Goal: Transaction & Acquisition: Purchase product/service

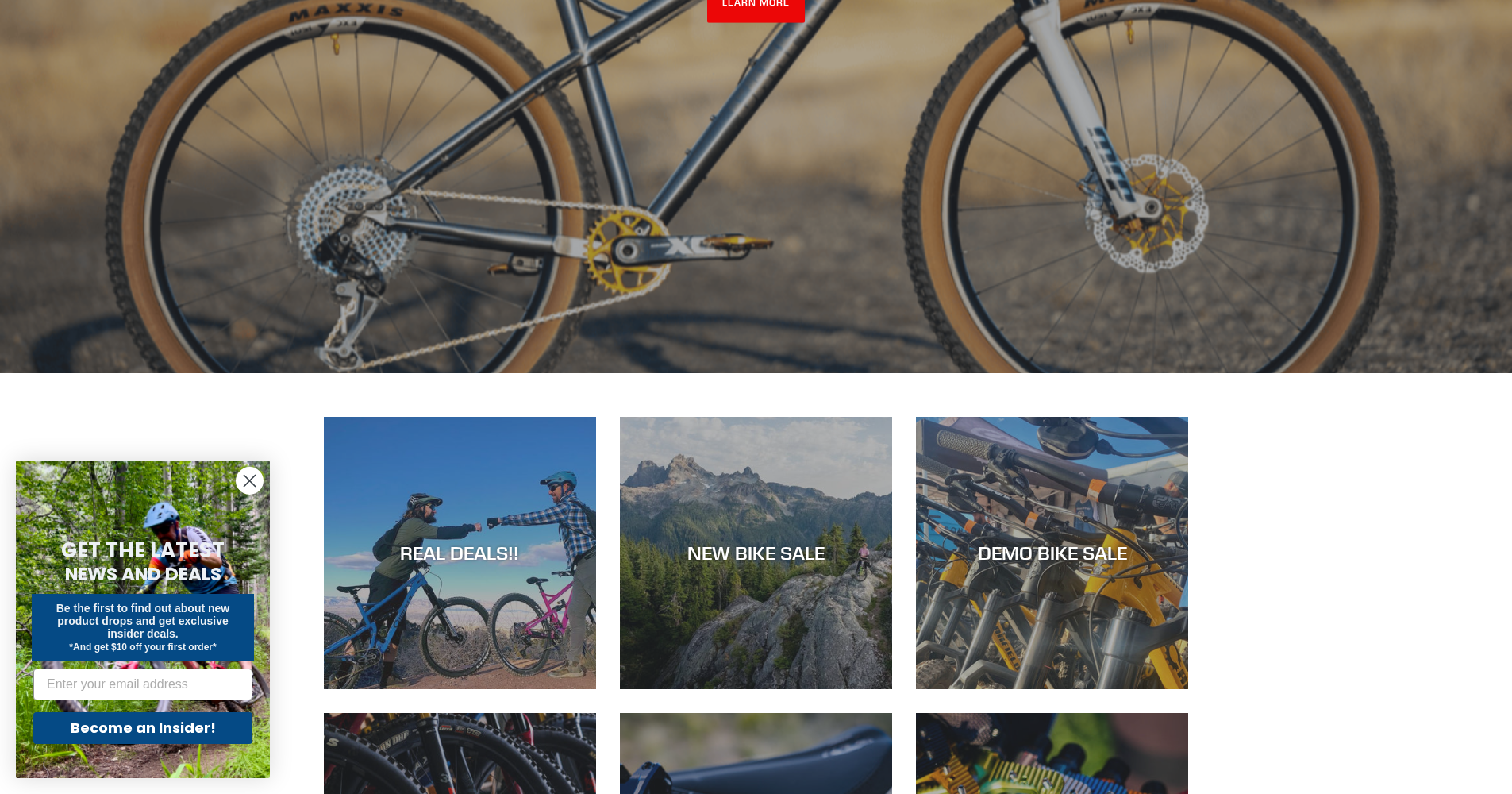
scroll to position [313, 0]
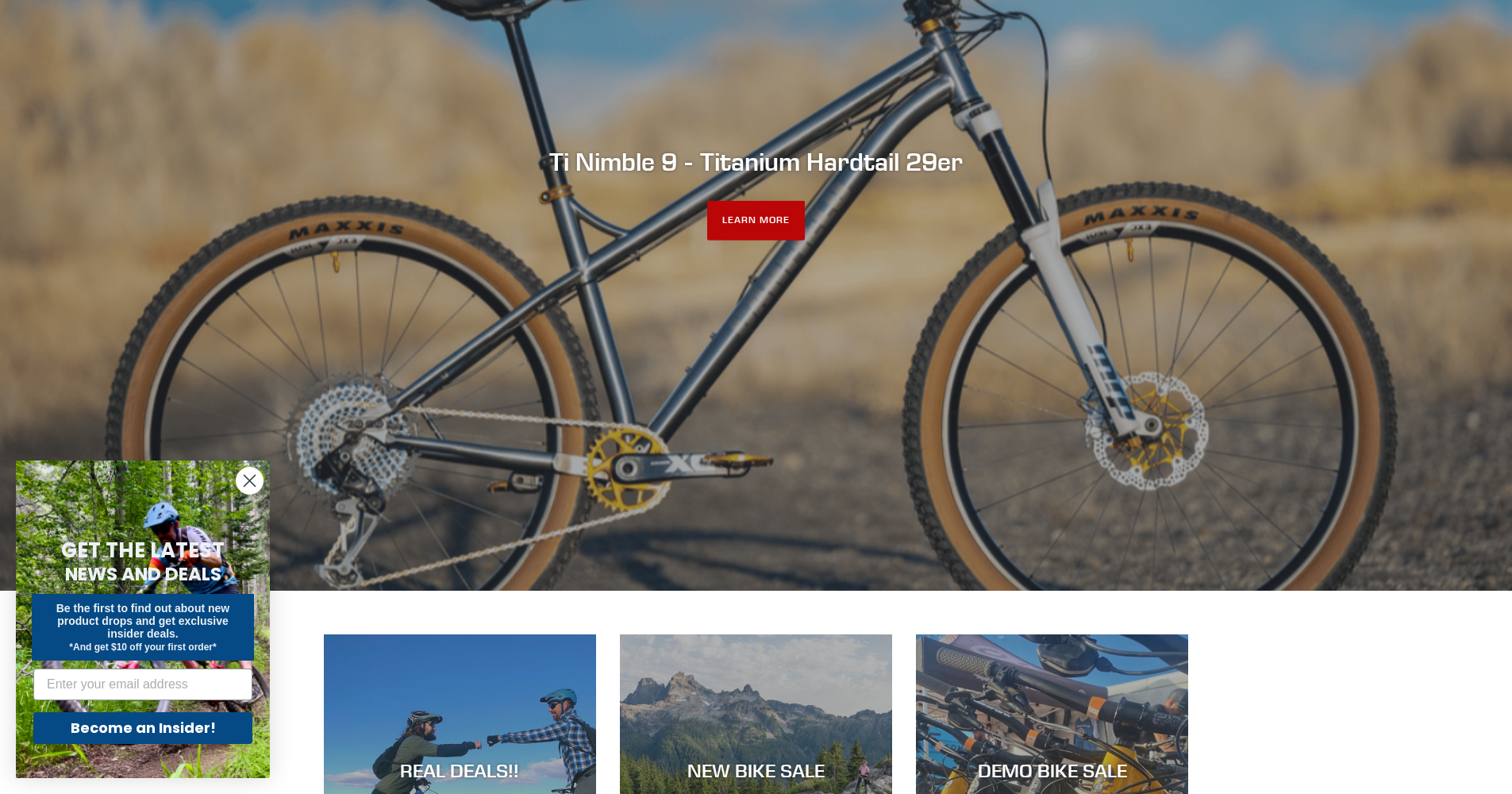
click at [804, 222] on link "LEARN MORE" at bounding box center [756, 220] width 98 height 40
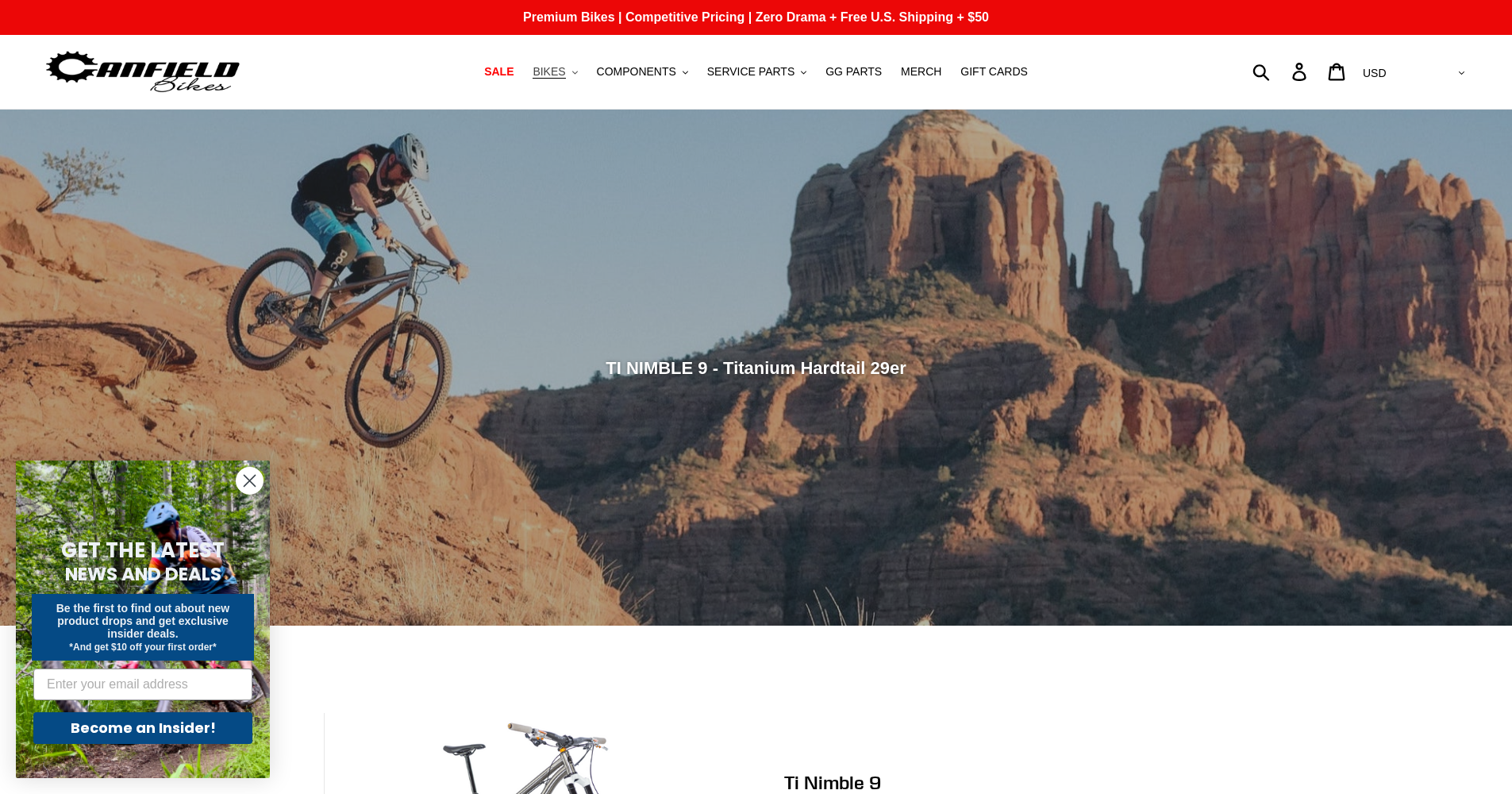
click at [553, 72] on span "BIKES" at bounding box center [548, 72] width 33 height 14
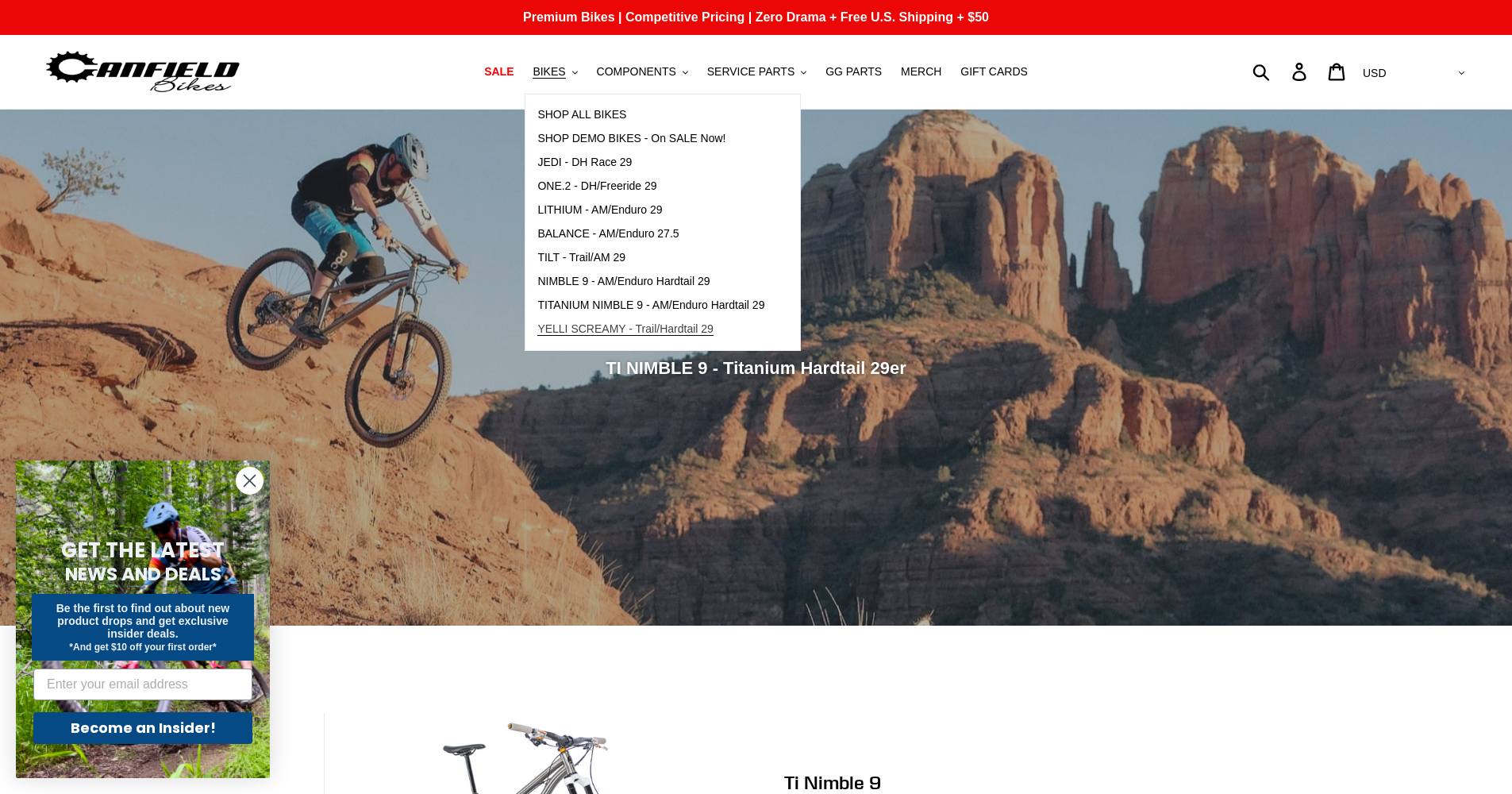
click at [624, 334] on span "YELLI SCREAMY - Trail/Hardtail 29" at bounding box center [625, 329] width 177 height 14
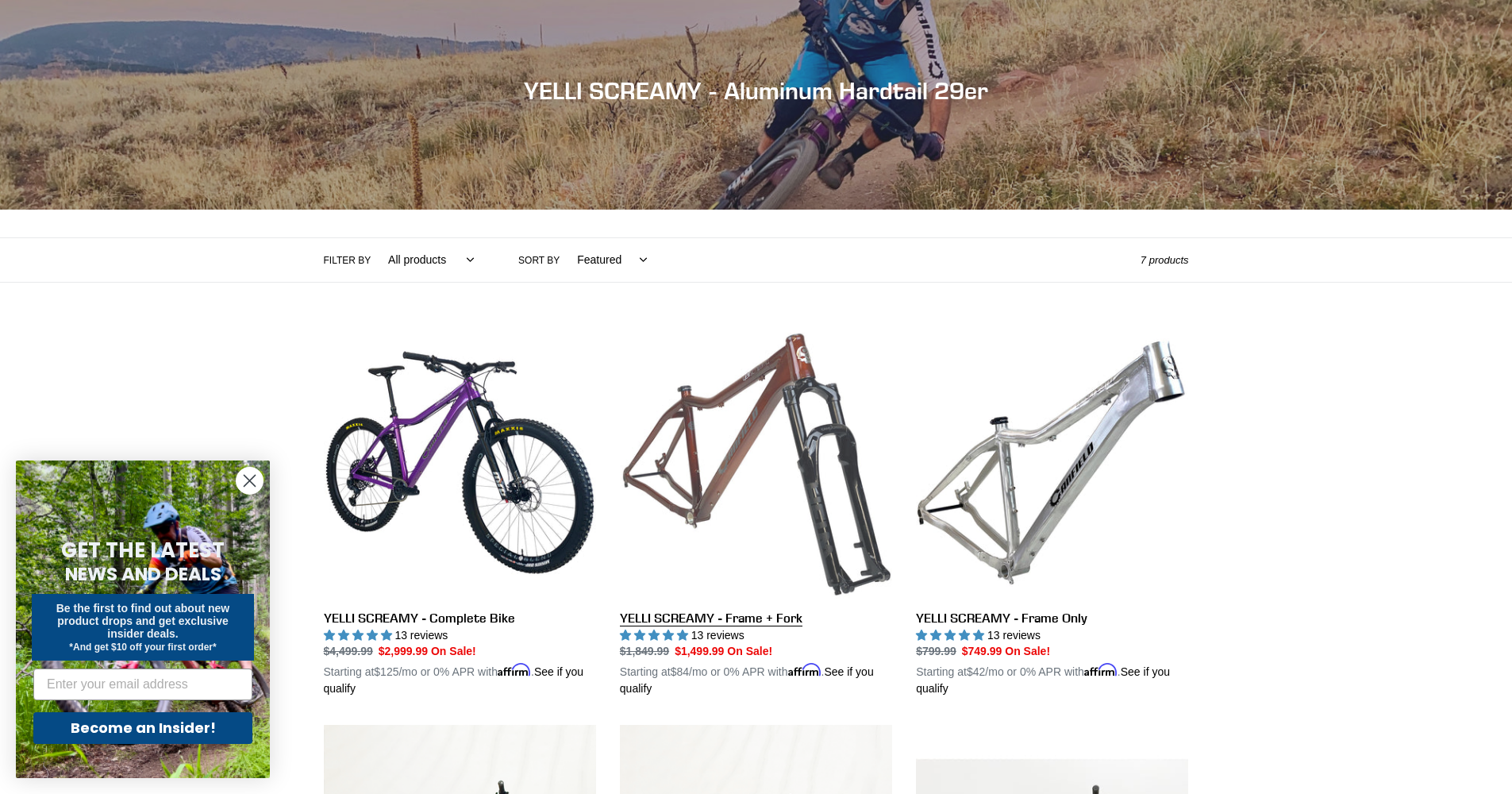
scroll to position [244, 0]
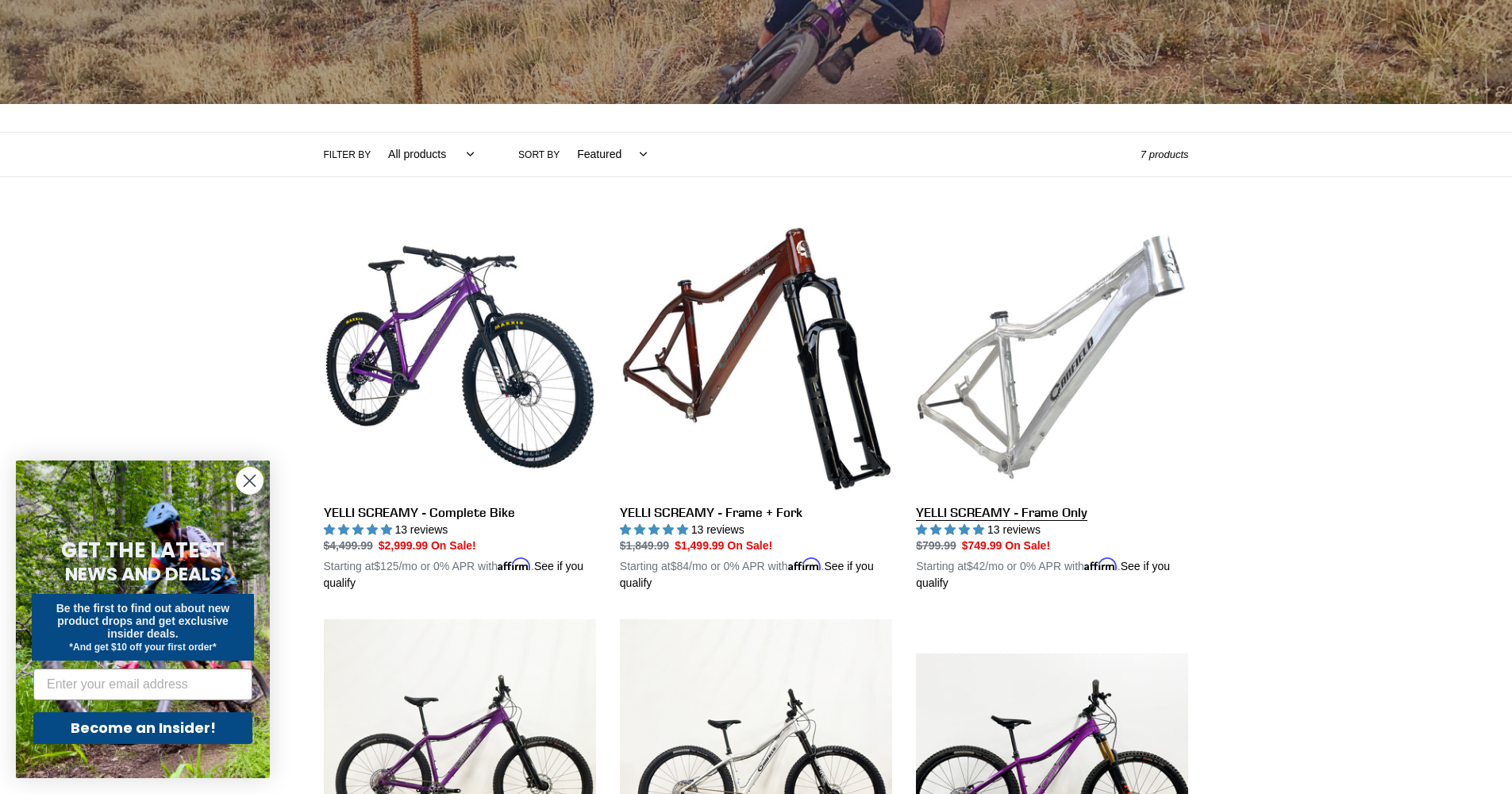
click at [1031, 515] on link "YELLI SCREAMY - Frame Only" at bounding box center [1052, 406] width 272 height 372
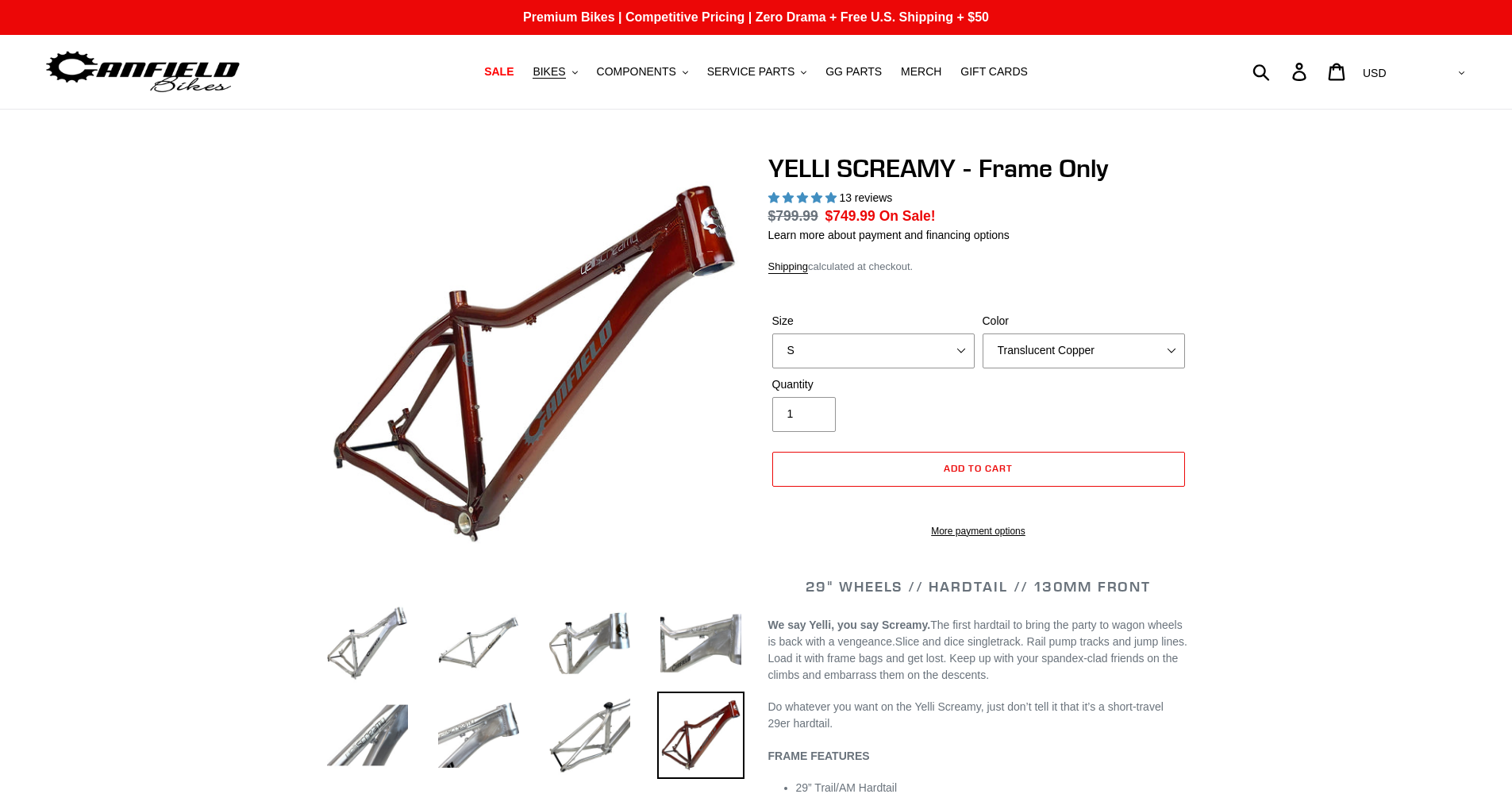
select select "highest-rating"
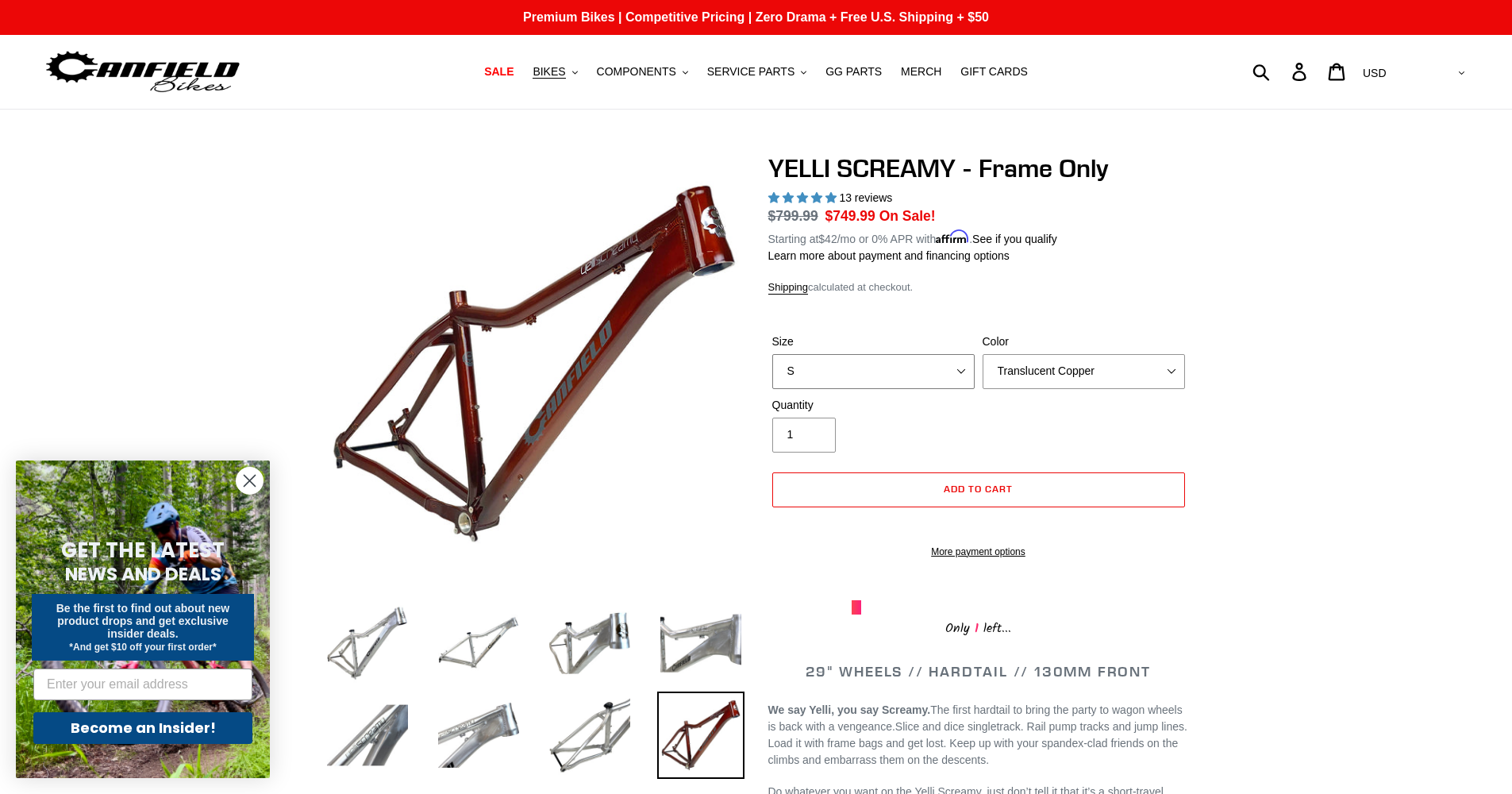
select select "L"
select select "Raw"
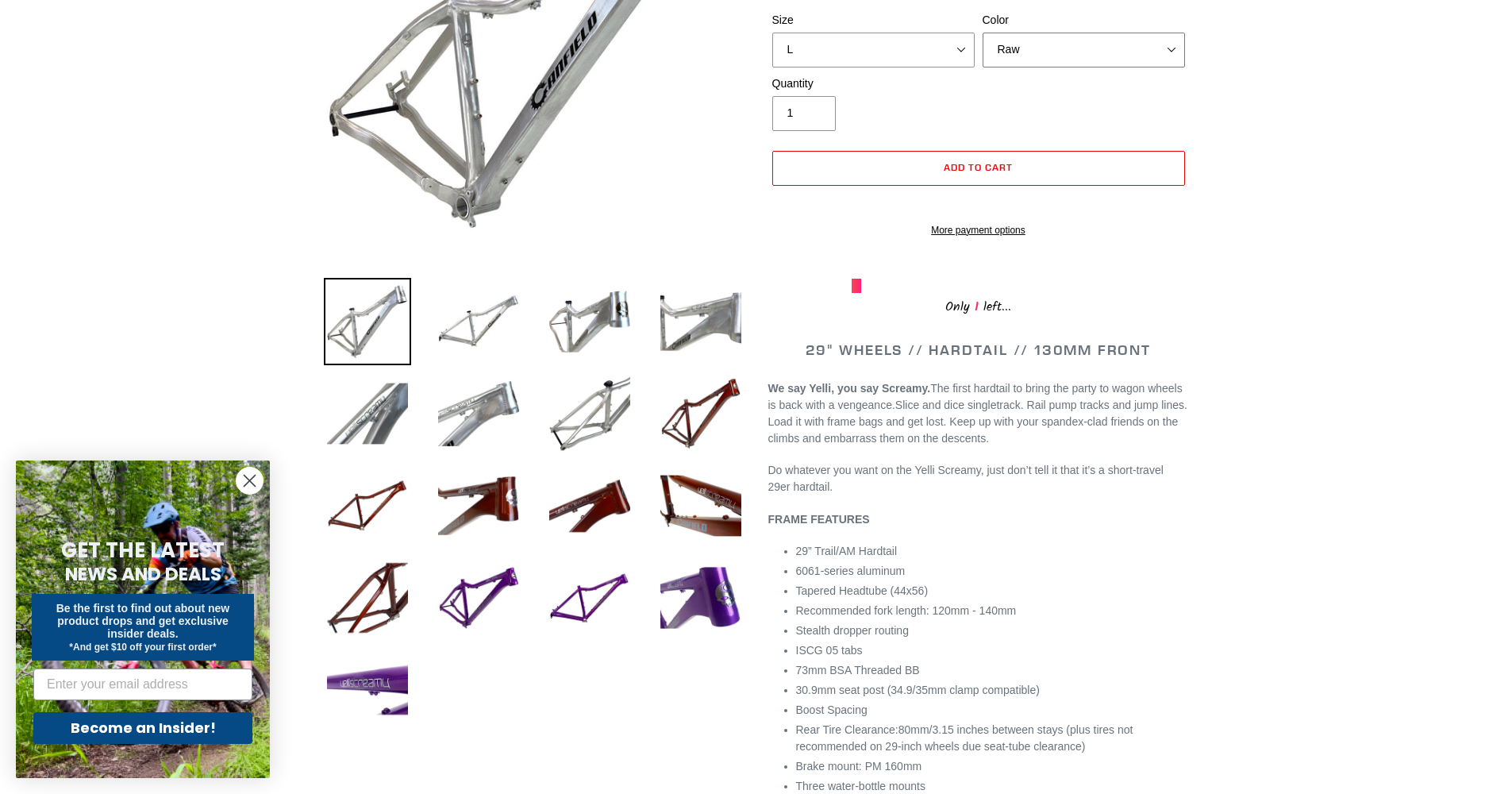
scroll to position [324, 0]
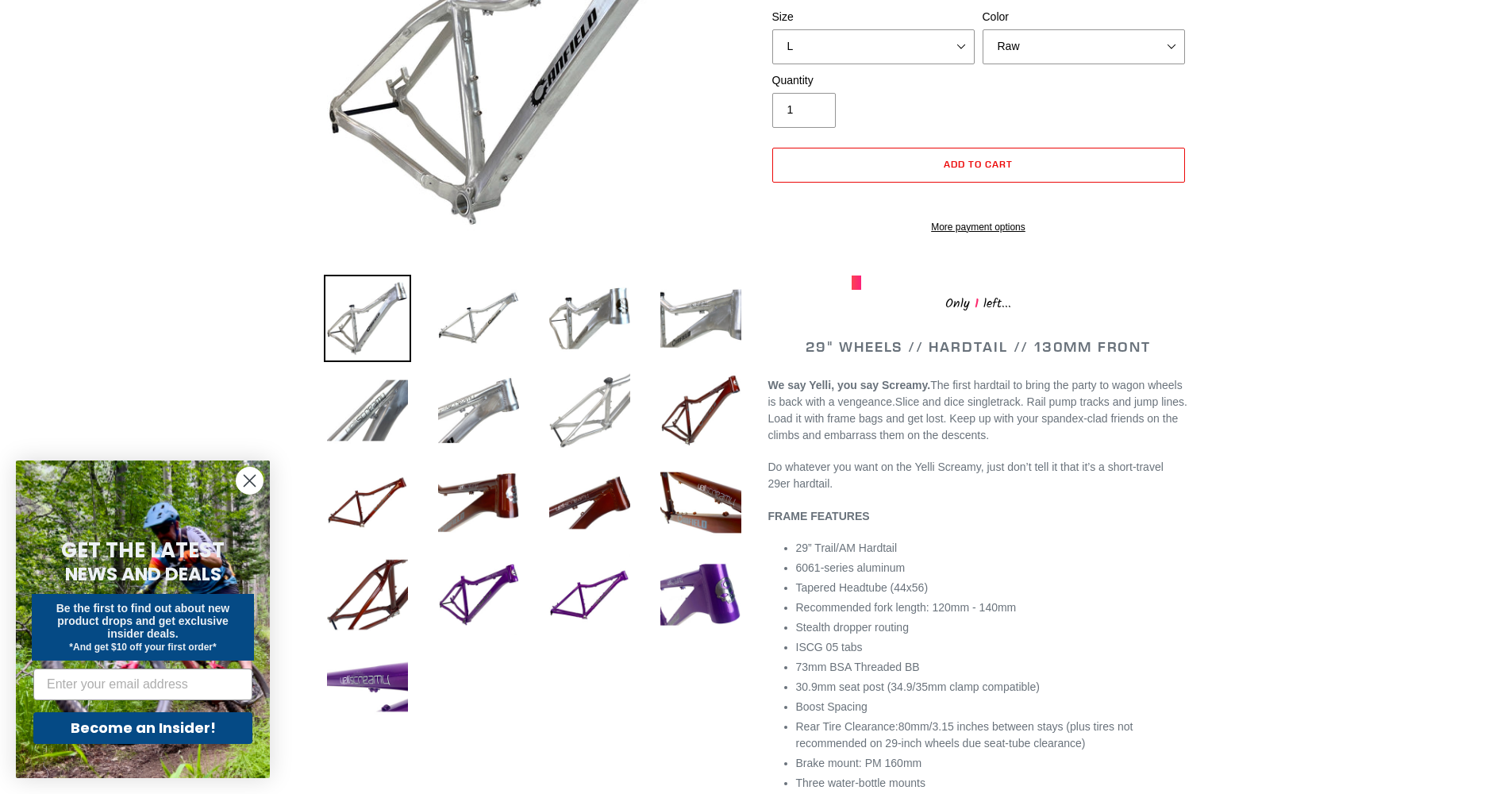
click at [592, 406] on img at bounding box center [590, 411] width 87 height 87
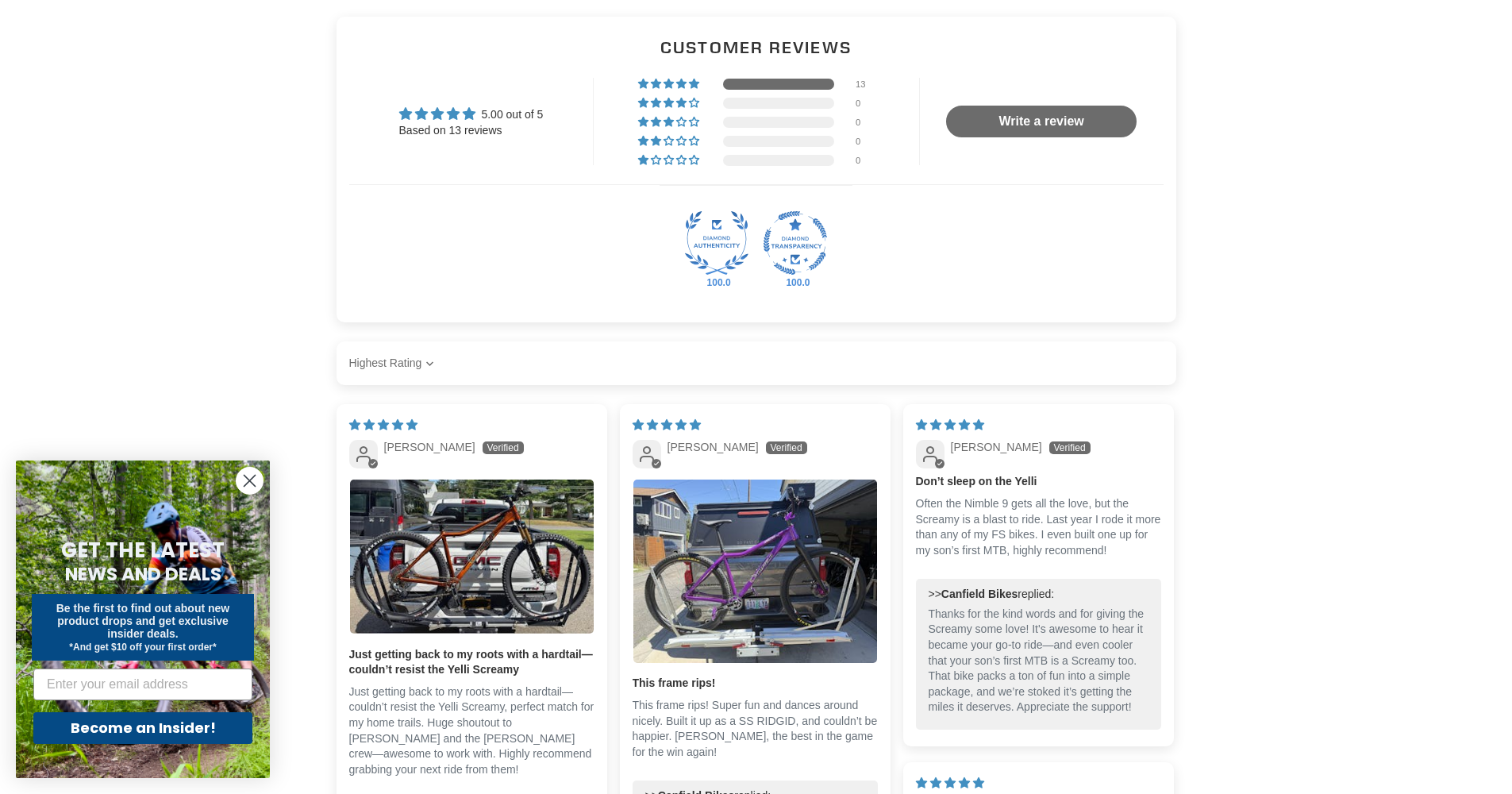
scroll to position [2287, 0]
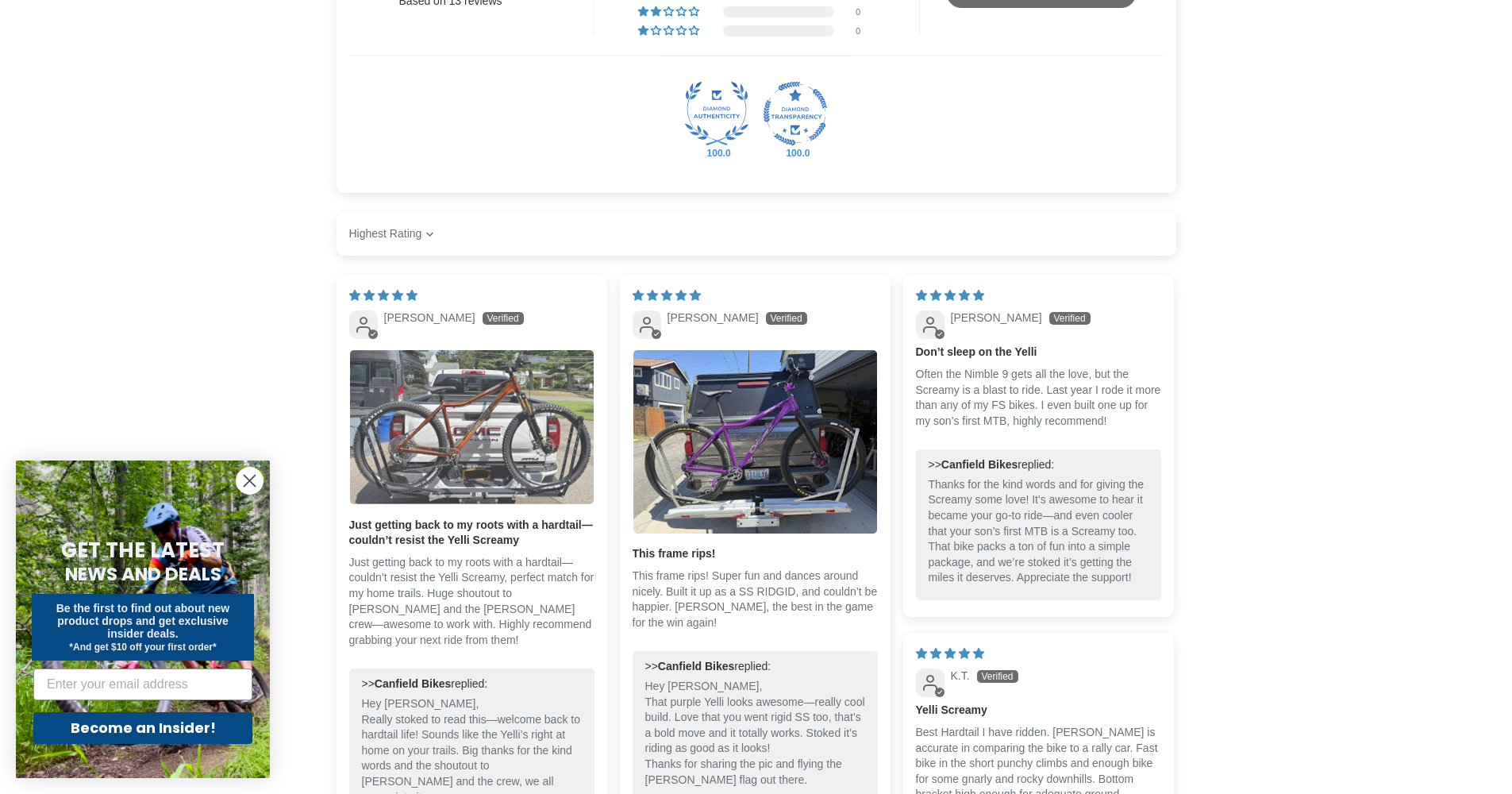
click at [499, 417] on img "Link to user picture 1" at bounding box center [472, 428] width 243 height 154
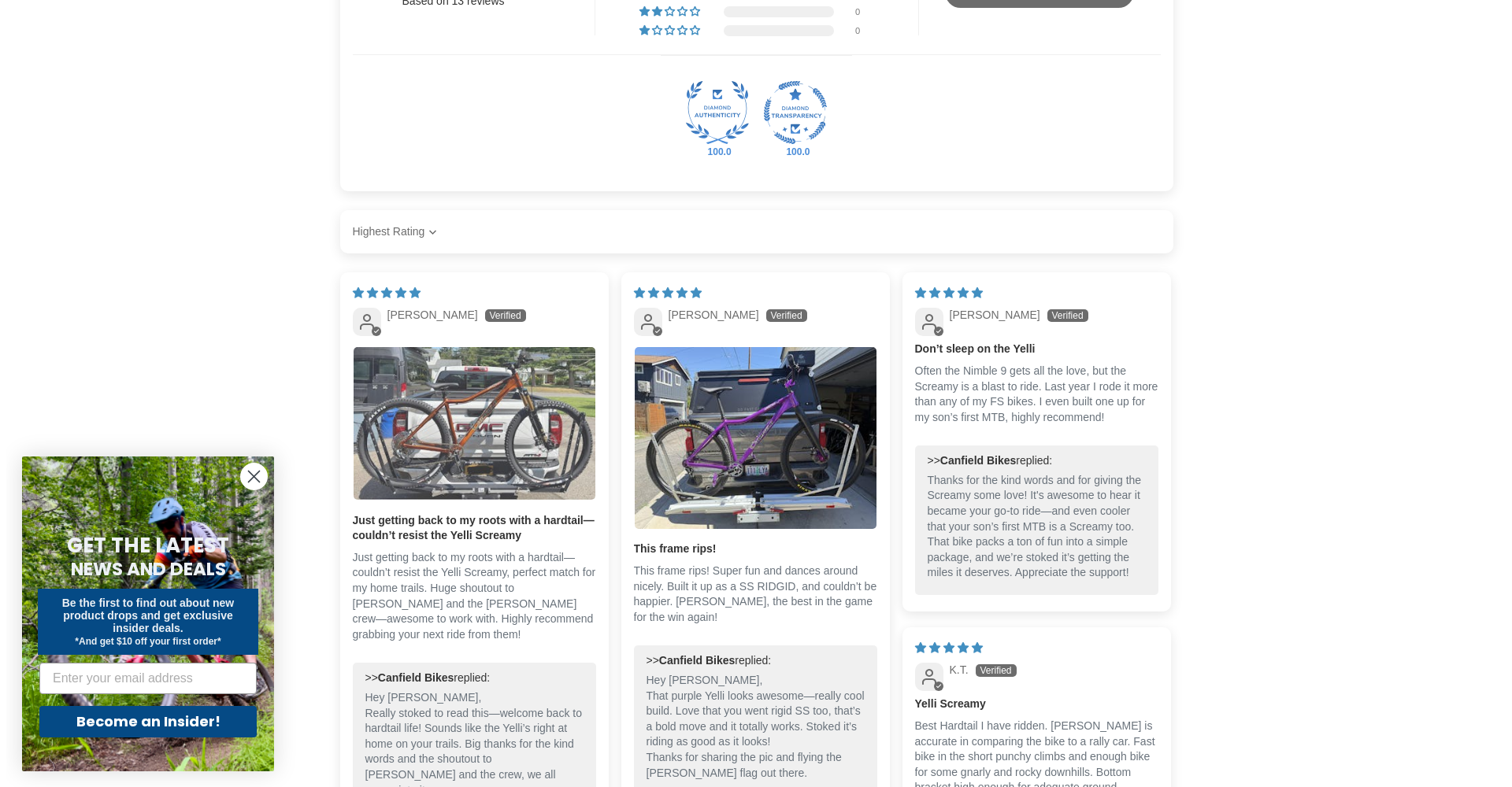
scroll to position [0, 0]
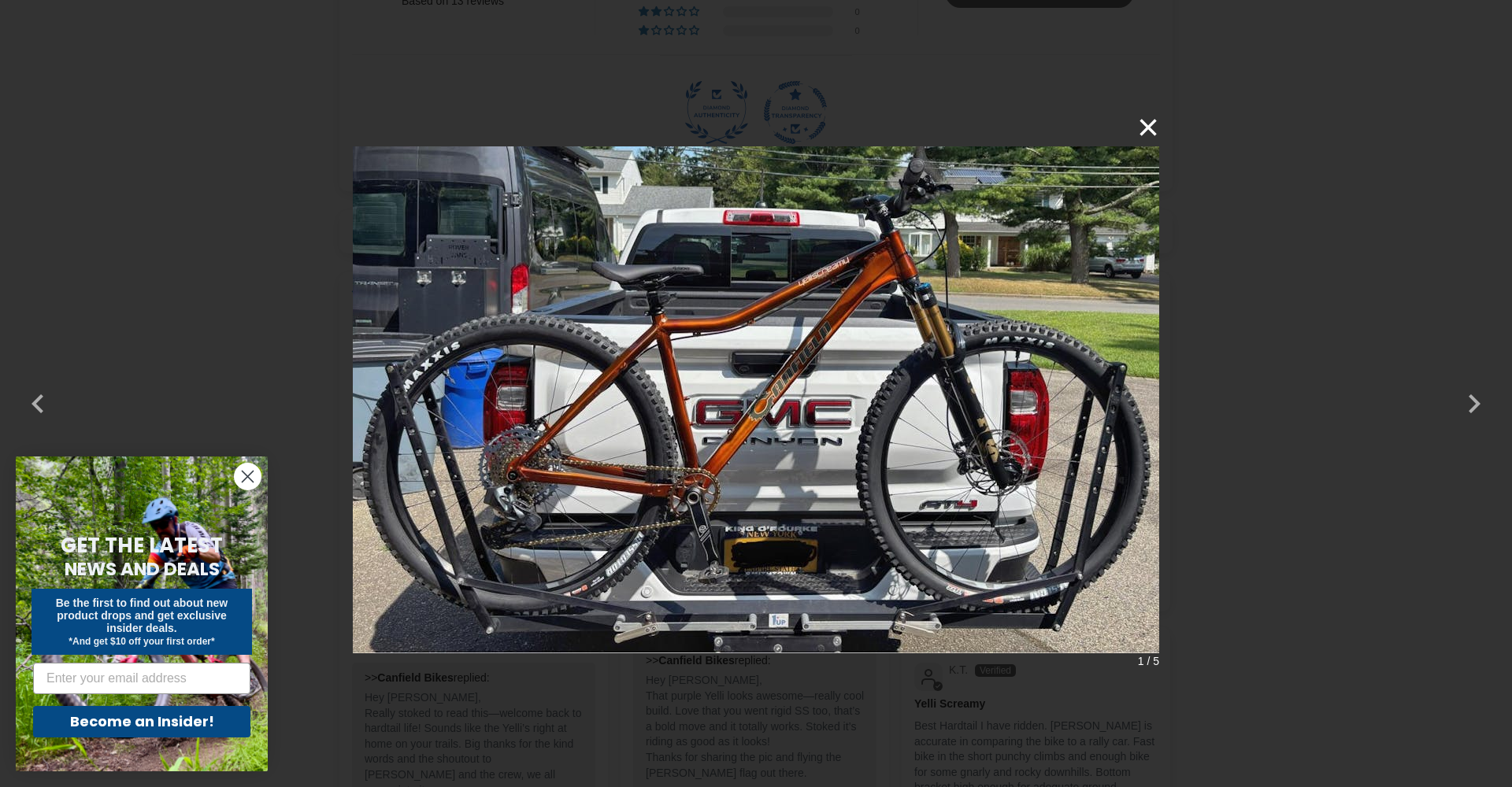
click at [1145, 132] on button "×" at bounding box center [1140, 127] width 38 height 38
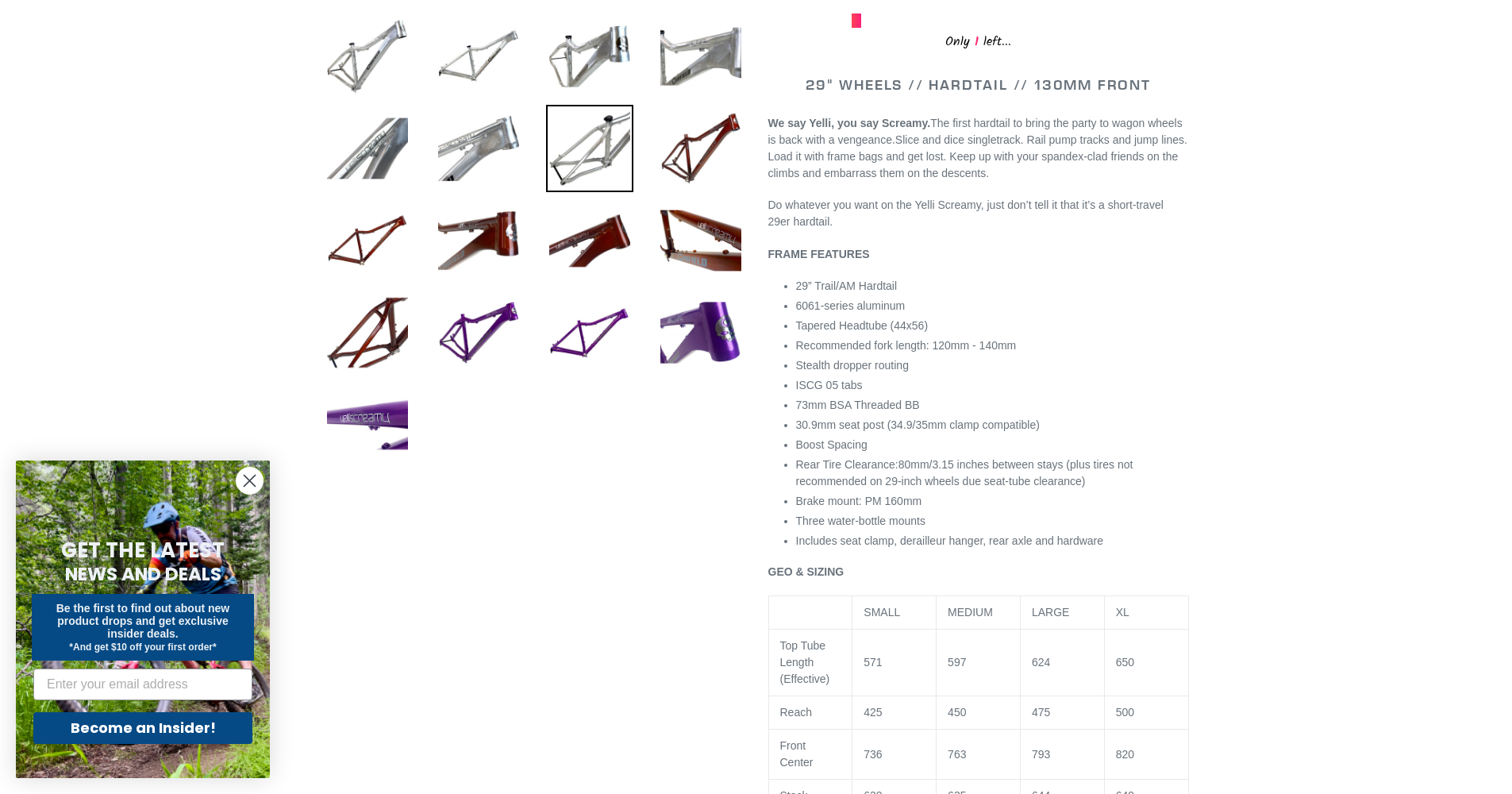
scroll to position [68, 0]
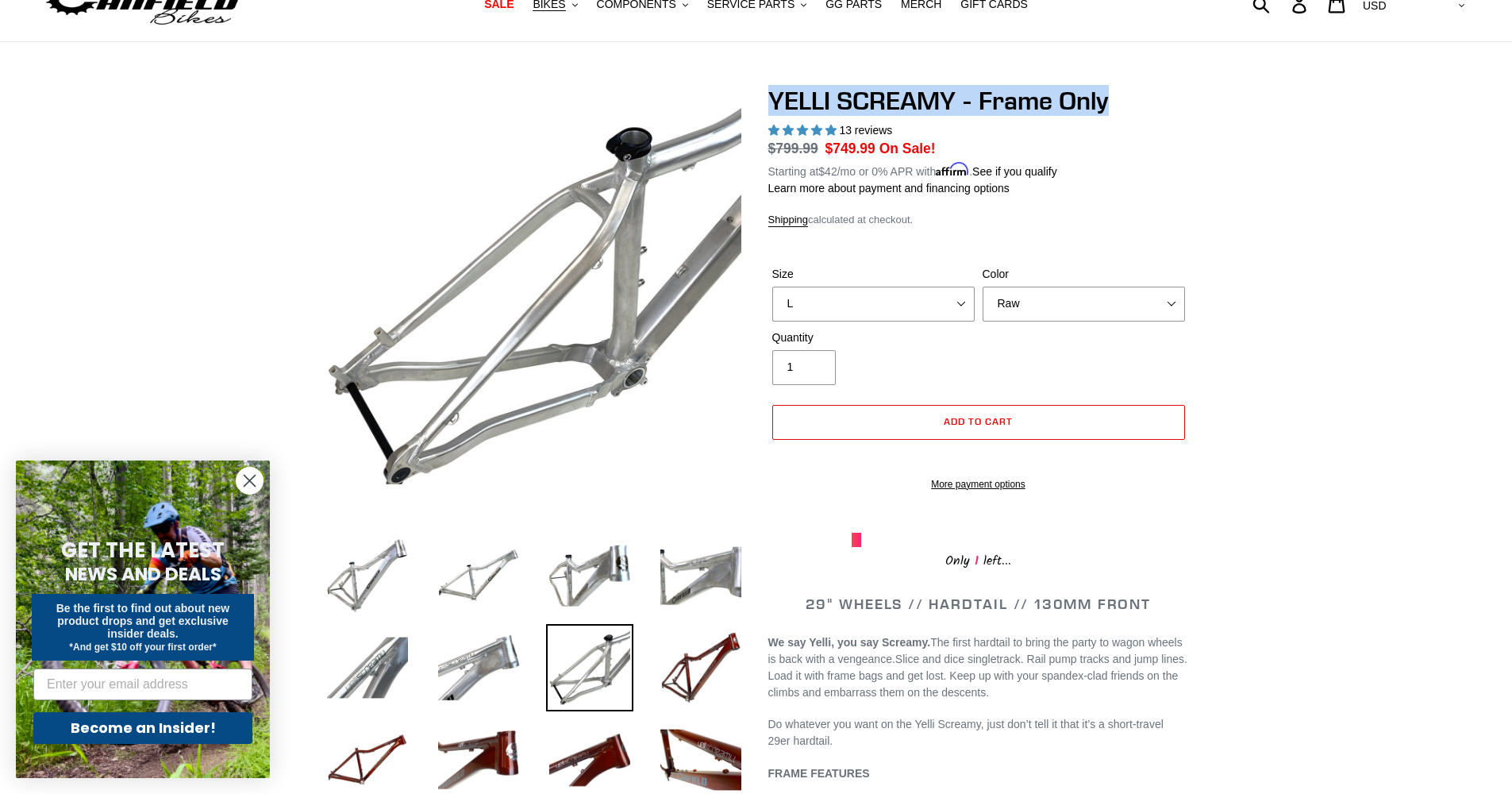
drag, startPoint x: 769, startPoint y: 95, endPoint x: 1119, endPoint y: 97, distance: 350.0
click at [1119, 97] on h1 "YELLI SCREAMY - Frame Only" at bounding box center [979, 100] width 421 height 30
